Goal: Task Accomplishment & Management: Manage account settings

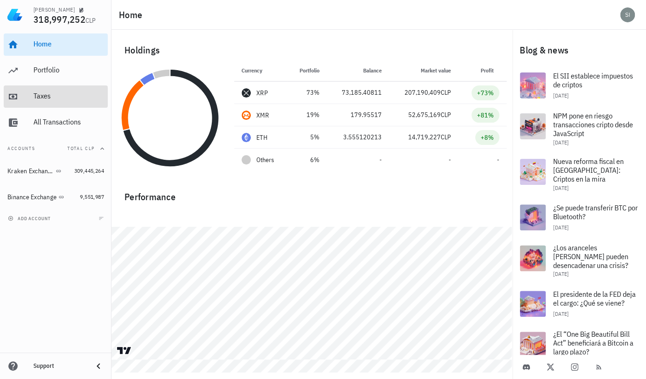
click at [45, 97] on div "Taxes" at bounding box center [68, 96] width 71 height 9
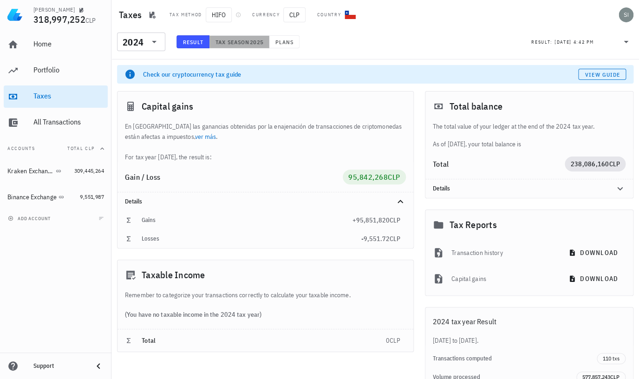
click at [245, 41] on span "Tax season" at bounding box center [232, 42] width 35 height 7
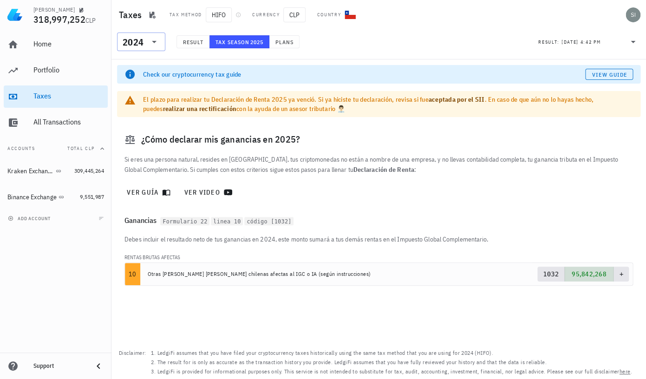
click at [155, 43] on icon at bounding box center [154, 42] width 5 height 2
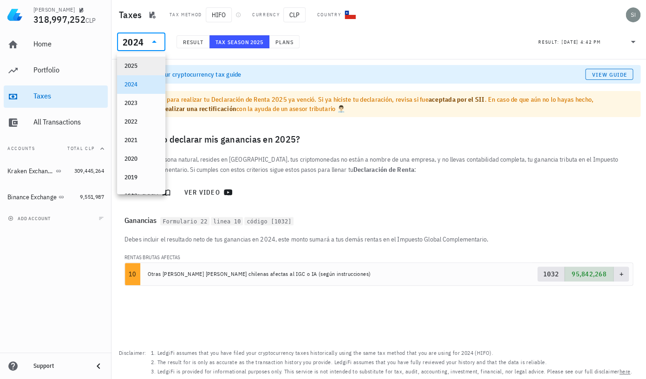
click at [138, 66] on div "2025" at bounding box center [141, 65] width 33 height 7
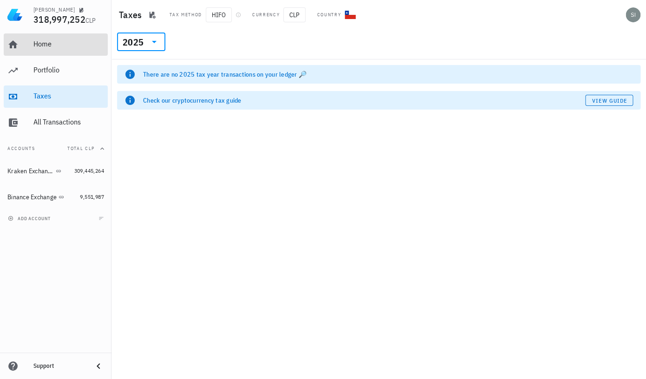
click at [44, 46] on div "Home" at bounding box center [68, 43] width 71 height 9
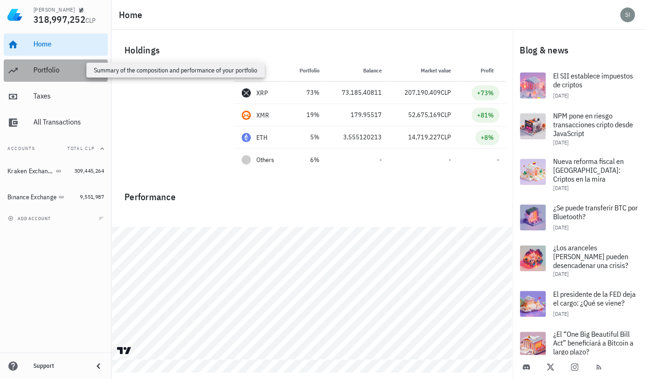
click at [53, 71] on div "Portfolio" at bounding box center [68, 70] width 71 height 9
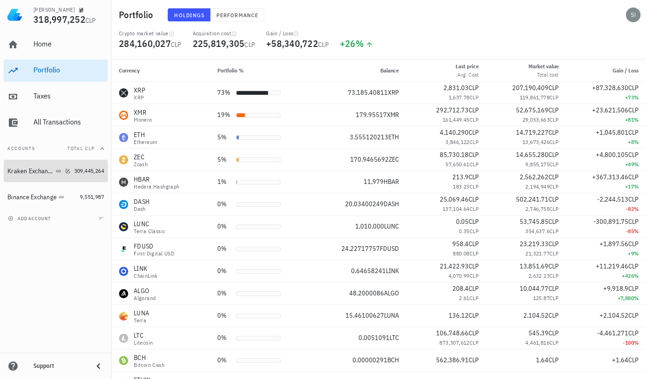
click at [83, 173] on span "309,445,264" at bounding box center [89, 170] width 30 height 7
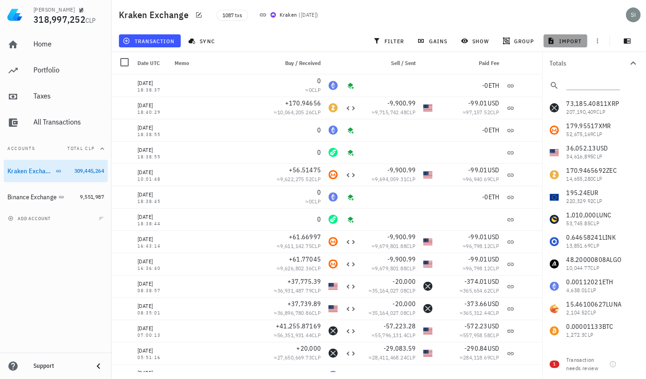
click at [567, 42] on span "import" at bounding box center [565, 40] width 33 height 7
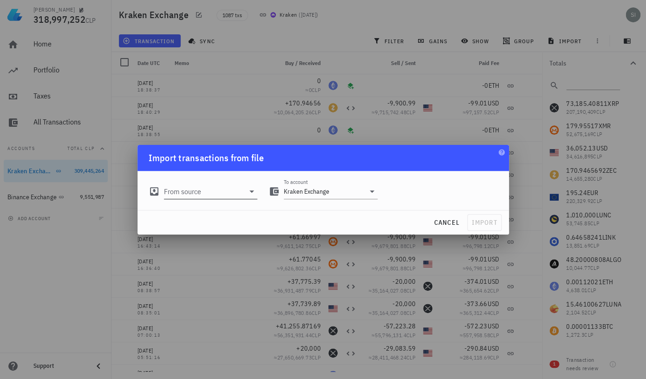
click at [252, 192] on icon at bounding box center [252, 192] width 5 height 2
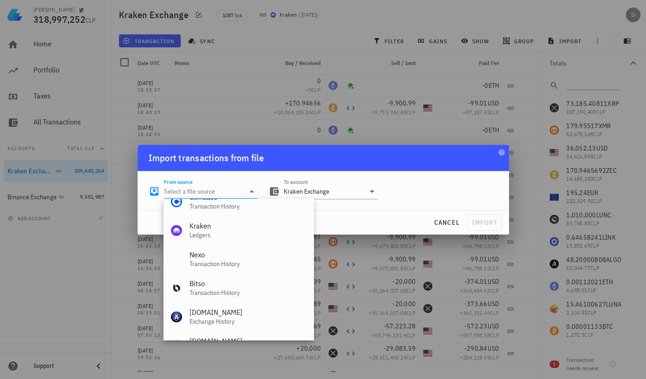
scroll to position [176, 0]
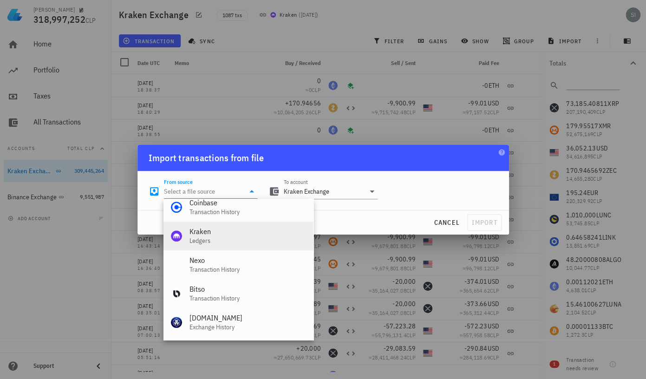
click at [239, 235] on div "Kraken" at bounding box center [248, 231] width 117 height 9
type input "Kraken Ledgers"
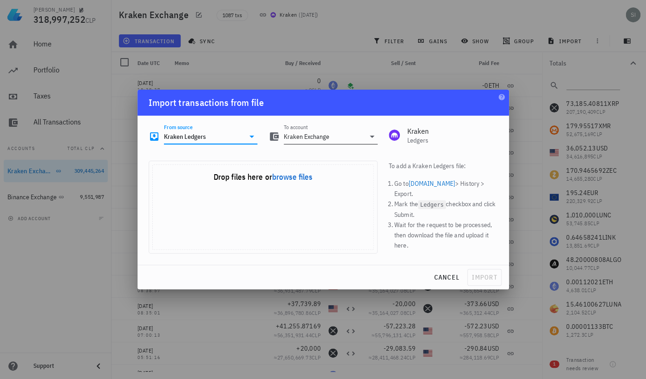
click at [373, 137] on icon at bounding box center [372, 137] width 5 height 2
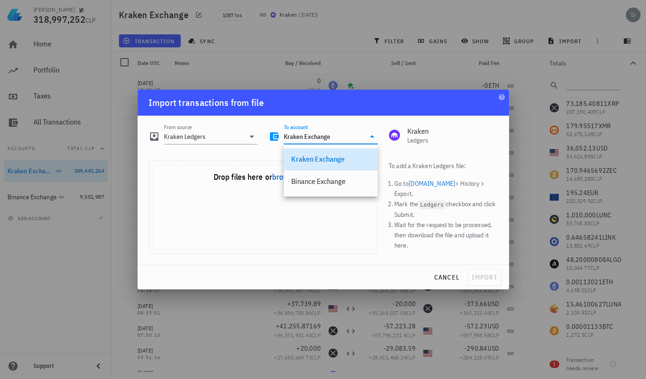
click at [373, 137] on icon at bounding box center [372, 136] width 5 height 2
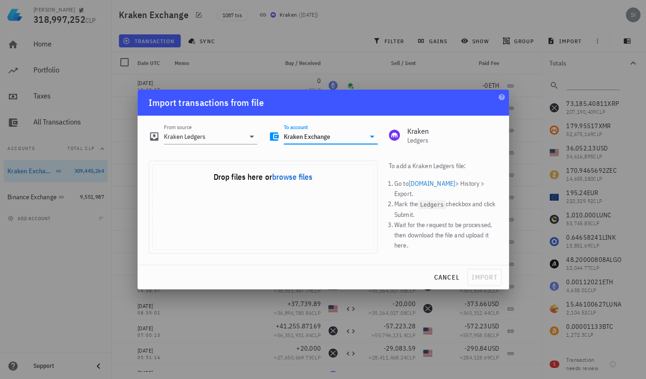
click at [127, 227] on div at bounding box center [323, 189] width 646 height 379
click at [448, 278] on span "cancel" at bounding box center [447, 277] width 26 height 8
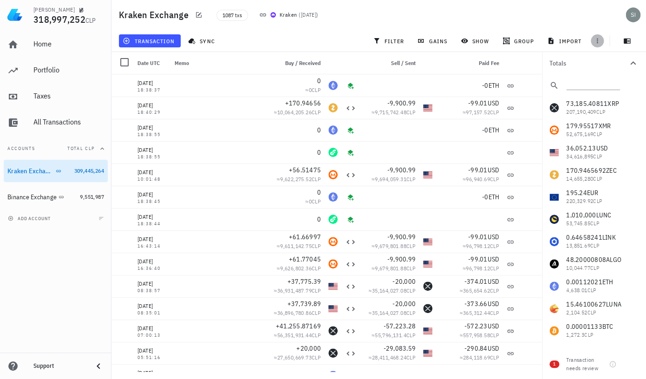
click at [598, 43] on icon "button" at bounding box center [597, 41] width 1 height 5
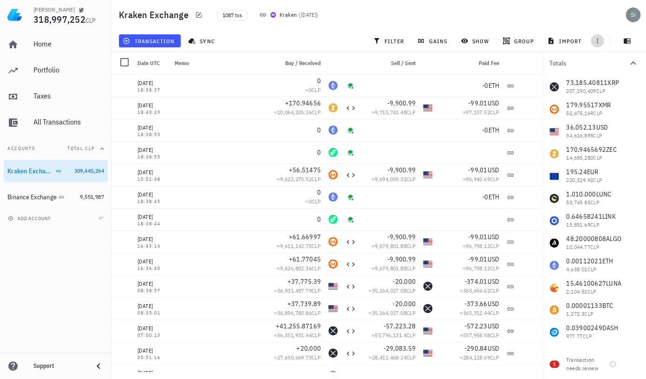
scroll to position [0, 0]
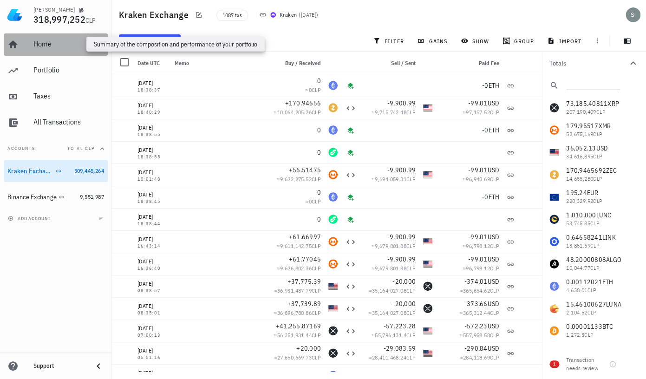
click at [44, 46] on div "Home" at bounding box center [68, 43] width 71 height 9
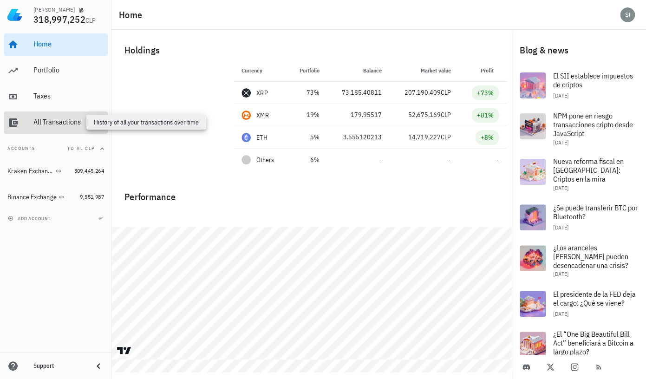
click at [70, 124] on div "All Transactions" at bounding box center [68, 122] width 71 height 9
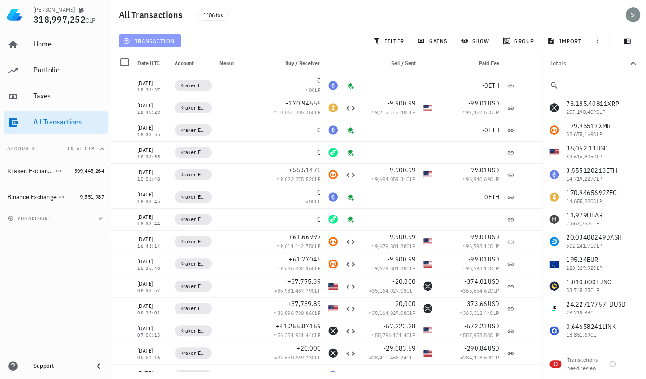
click at [138, 43] on span "transaction" at bounding box center [150, 40] width 50 height 7
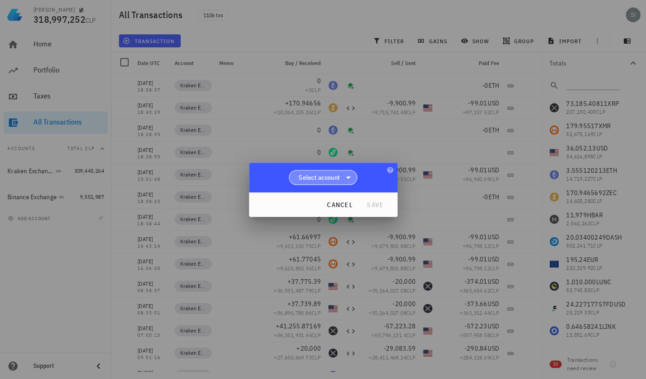
click at [347, 177] on icon at bounding box center [348, 178] width 5 height 2
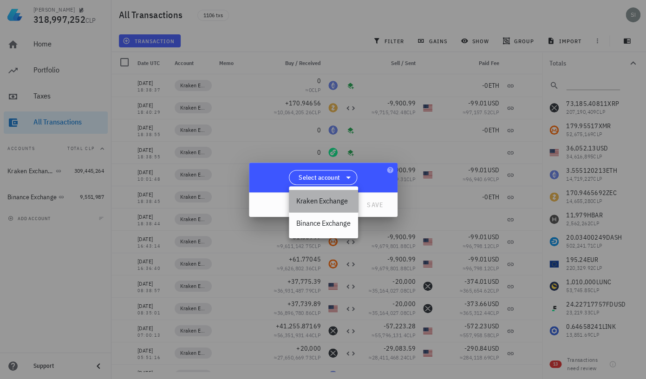
click at [336, 196] on div "Kraken Exchange" at bounding box center [323, 201] width 69 height 22
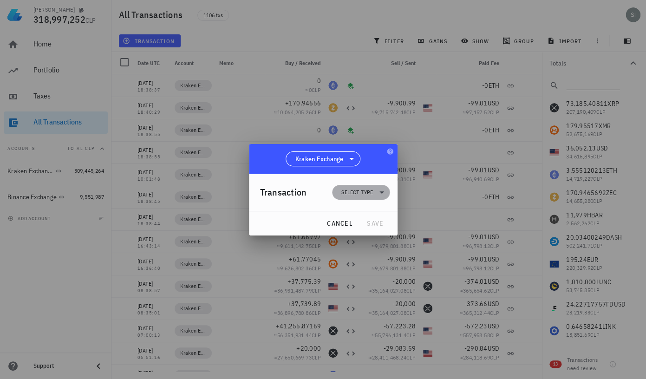
click at [381, 192] on icon at bounding box center [382, 192] width 5 height 2
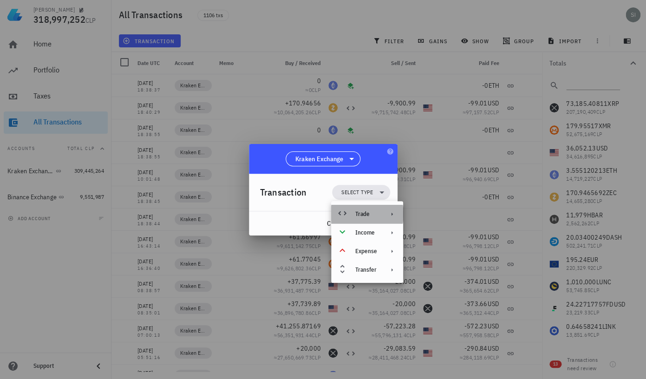
click at [375, 206] on div "Trade" at bounding box center [367, 214] width 72 height 19
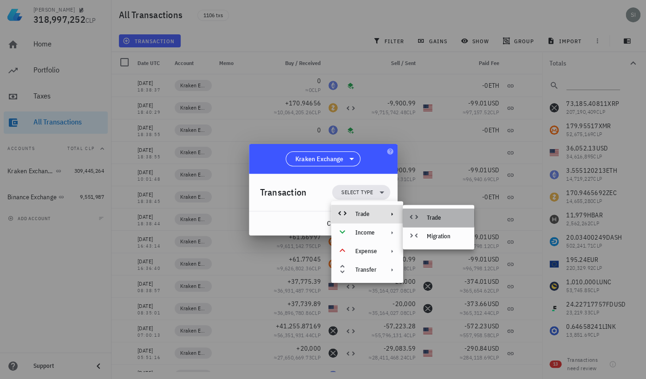
click at [421, 215] on div at bounding box center [415, 217] width 11 height 11
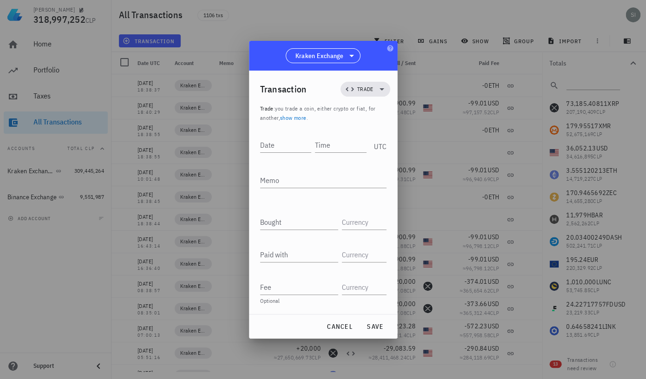
click at [228, 86] on div at bounding box center [323, 189] width 646 height 379
click at [340, 327] on span "cancel" at bounding box center [340, 327] width 26 height 8
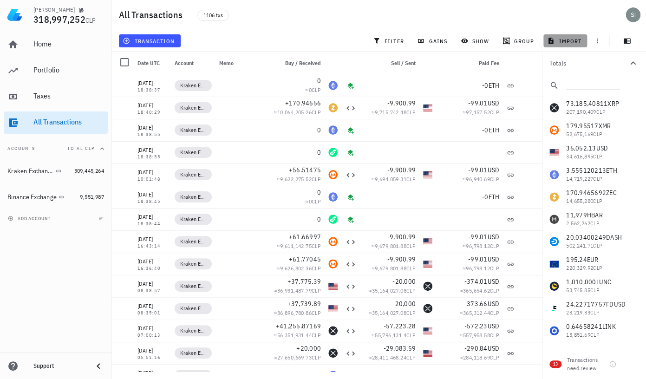
click at [571, 43] on span "import" at bounding box center [565, 40] width 33 height 7
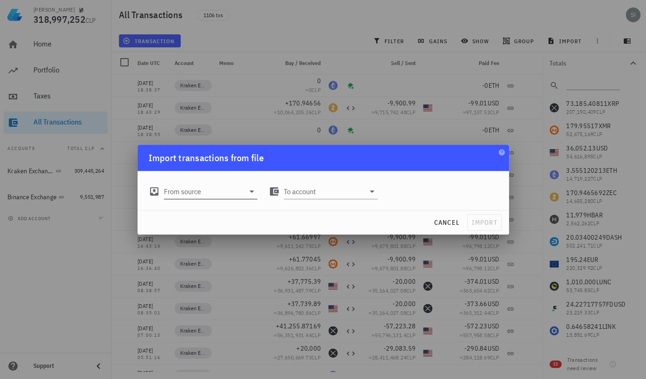
click at [250, 193] on icon at bounding box center [251, 191] width 11 height 11
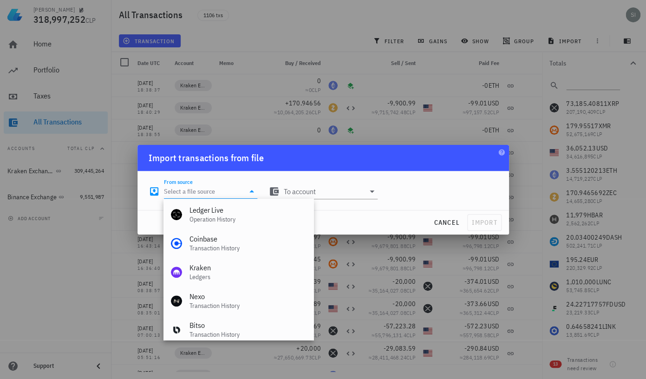
scroll to position [141, 0]
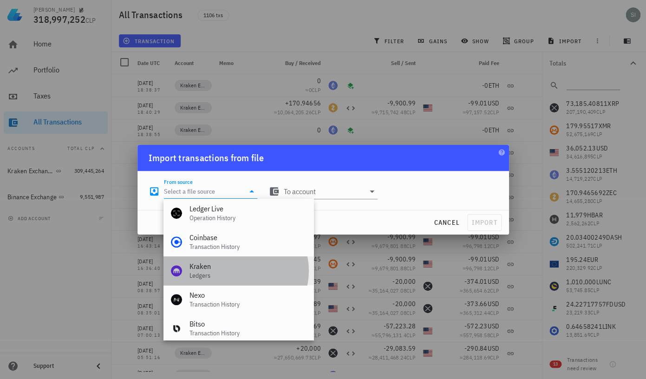
click at [247, 270] on div "Kraken" at bounding box center [248, 266] width 117 height 9
type input "Kraken Ledgers"
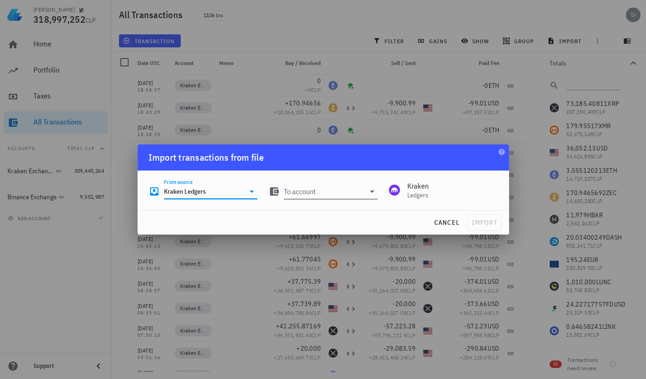
click at [373, 193] on icon at bounding box center [372, 191] width 11 height 11
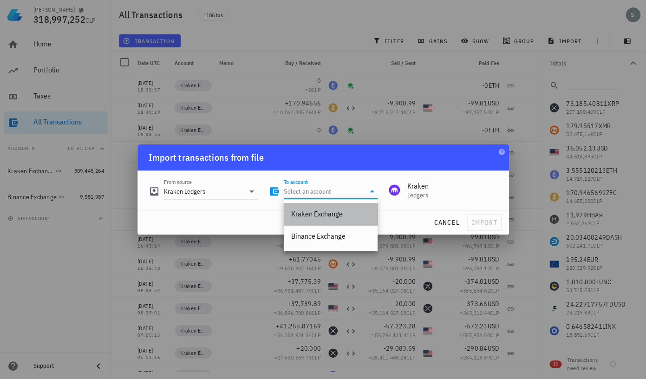
click at [342, 213] on div "Kraken Exchange" at bounding box center [330, 214] width 79 height 9
type input "Kraken Exchange"
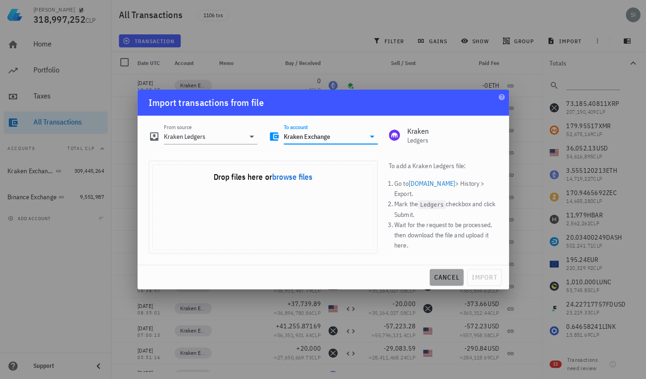
click at [444, 281] on span "cancel" at bounding box center [447, 277] width 26 height 8
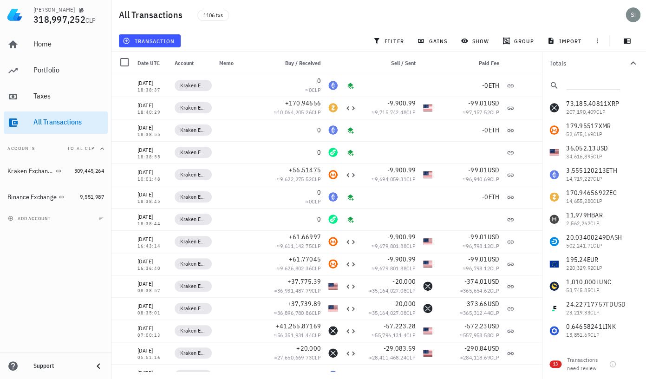
click at [644, 72] on button "Totals" at bounding box center [594, 63] width 104 height 22
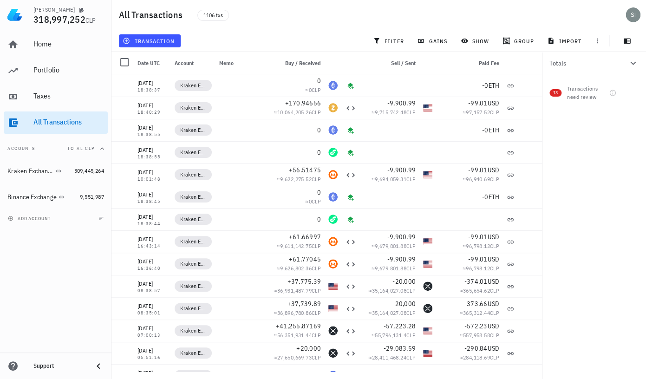
click at [644, 72] on button "Totals" at bounding box center [594, 63] width 104 height 22
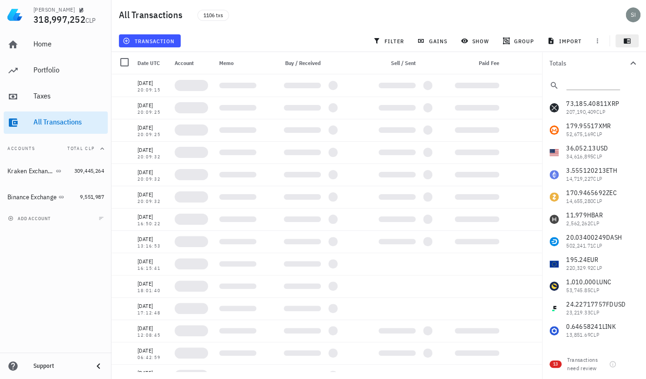
scroll to position [0, 0]
click at [627, 42] on icon "button" at bounding box center [627, 41] width 7 height 5
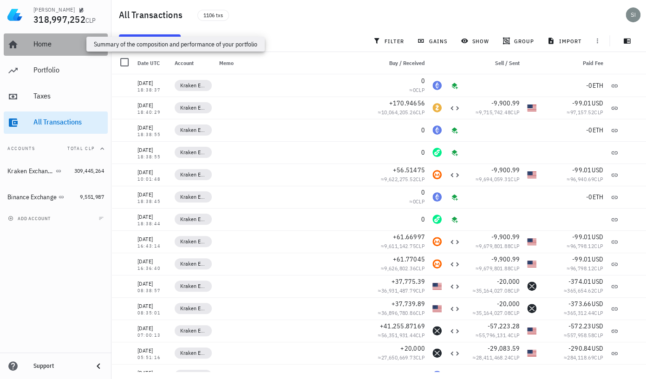
click at [45, 48] on div "Home" at bounding box center [68, 43] width 71 height 9
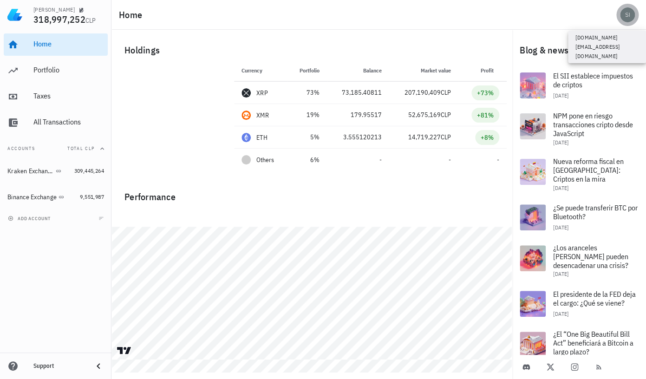
click at [629, 17] on div "avatar" at bounding box center [627, 14] width 15 height 15
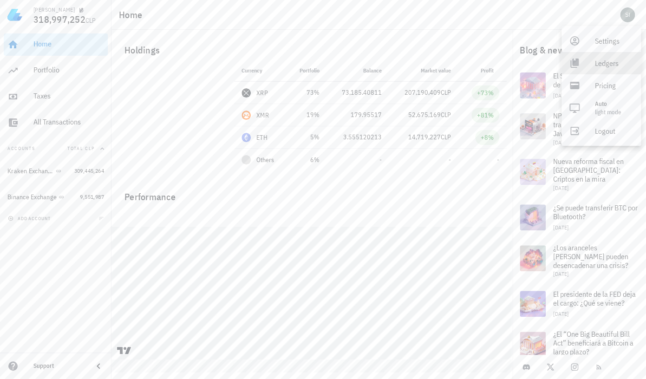
click at [603, 66] on div "Ledgers" at bounding box center [614, 63] width 39 height 19
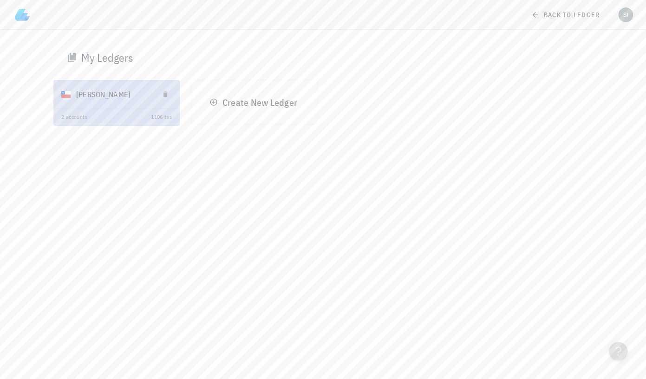
click at [143, 117] on div "2 accounts 1106 txs" at bounding box center [116, 117] width 125 height 17
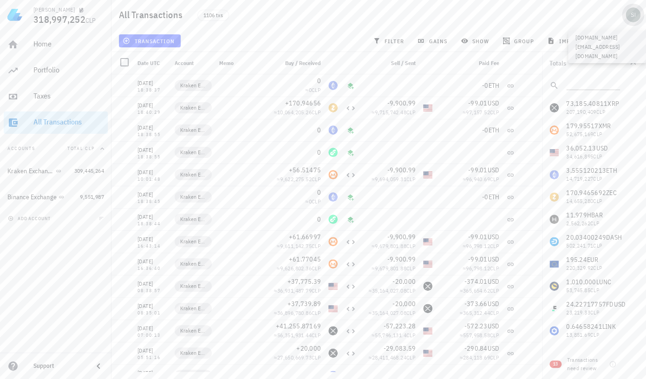
click at [633, 16] on div "avatar" at bounding box center [633, 14] width 15 height 15
click at [598, 135] on div "Logout" at bounding box center [614, 131] width 39 height 19
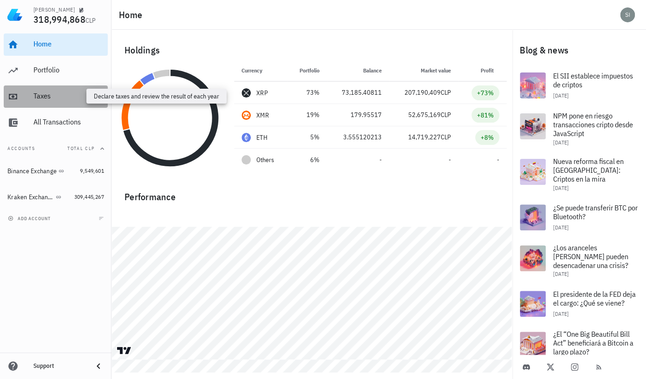
click at [42, 99] on div "Taxes" at bounding box center [68, 96] width 71 height 9
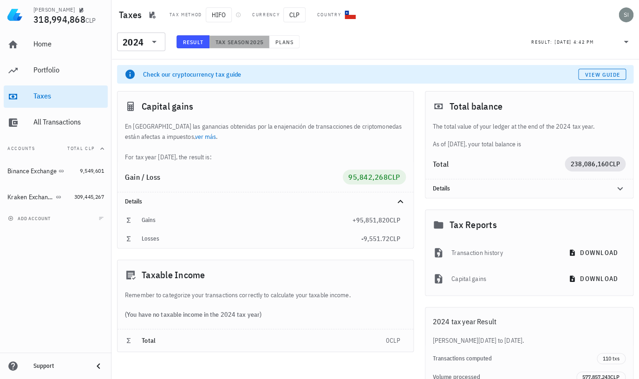
click at [240, 44] on span "Tax season" at bounding box center [232, 42] width 35 height 7
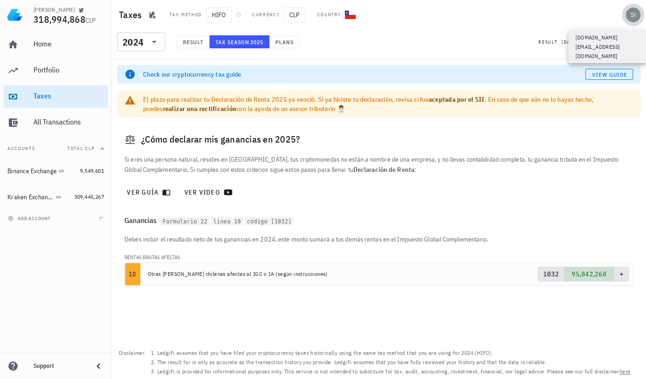
click at [628, 17] on div "avatar" at bounding box center [633, 14] width 15 height 15
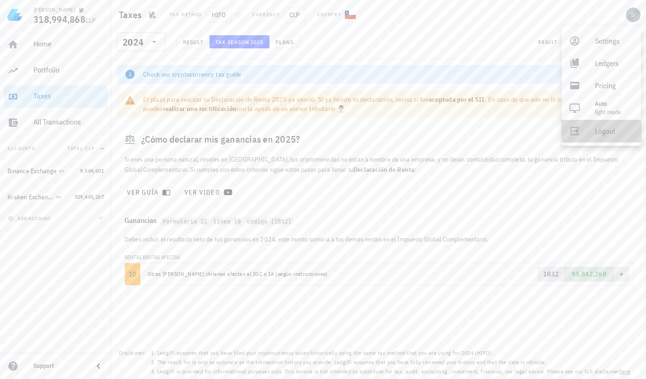
click at [596, 135] on div "Logout" at bounding box center [614, 131] width 39 height 19
